Goal: Task Accomplishment & Management: Use online tool/utility

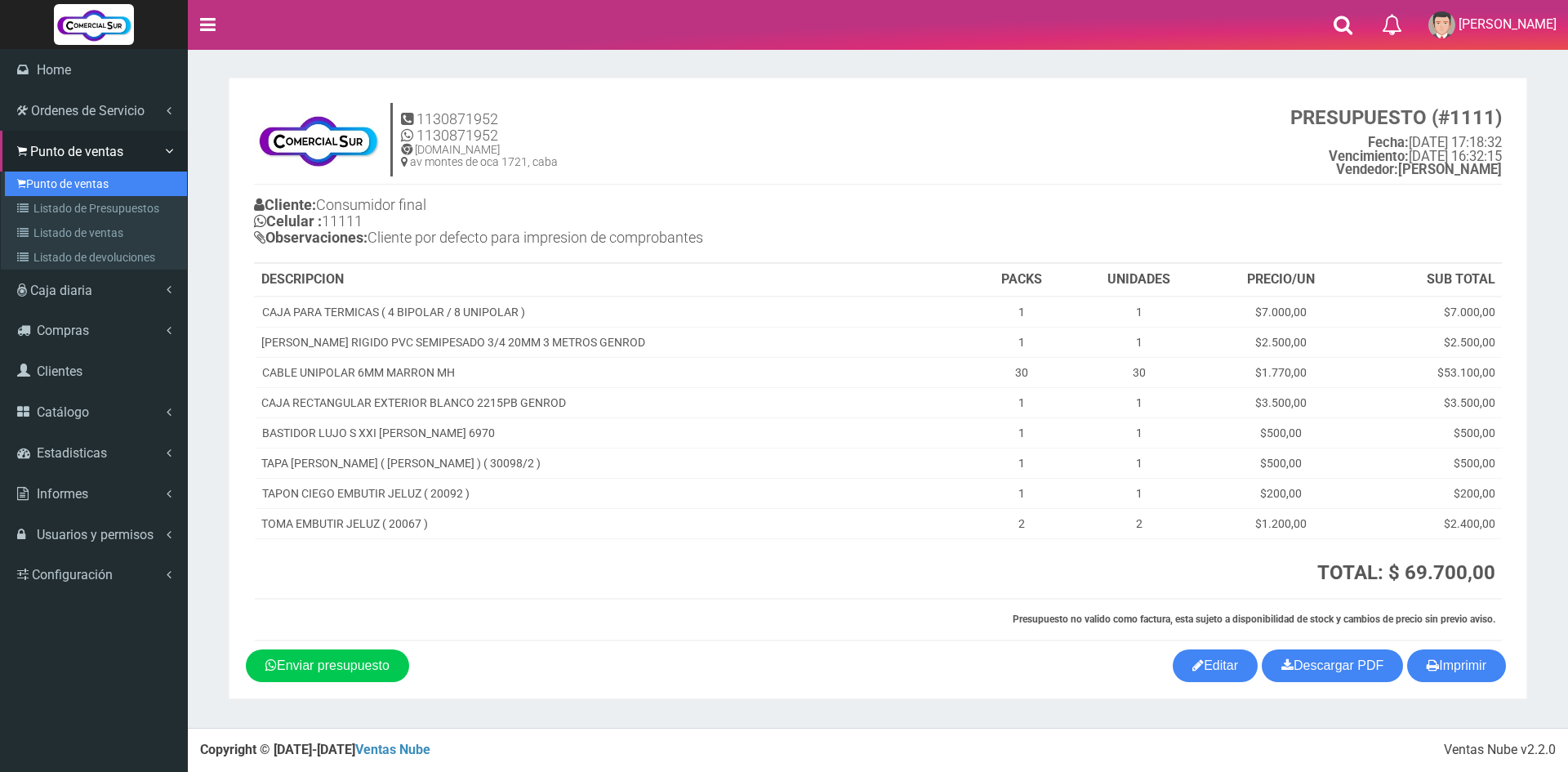
click at [57, 177] on link "Punto de ventas" at bounding box center [95, 183] width 182 height 24
